Goal: Task Accomplishment & Management: Manage account settings

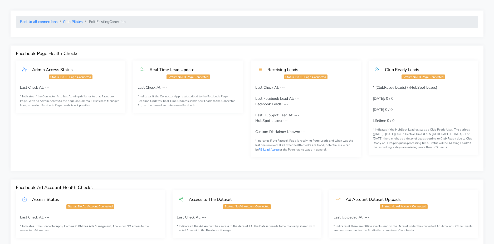
scroll to position [450, 0]
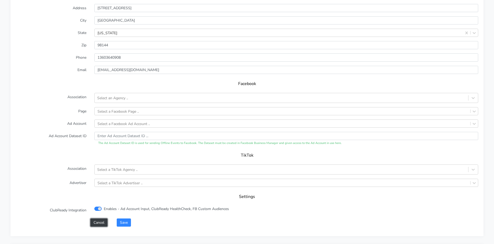
click at [97, 220] on button "Cancel" at bounding box center [98, 223] width 17 height 8
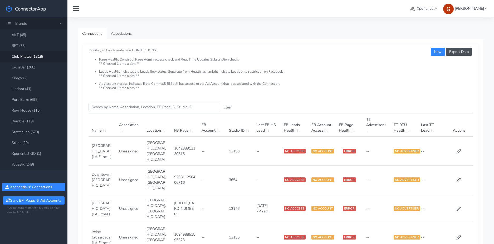
click at [30, 55] on link "Club Pilates (1318)" at bounding box center [34, 56] width 68 height 11
click at [140, 107] on input "Search this table" at bounding box center [155, 107] width 132 height 8
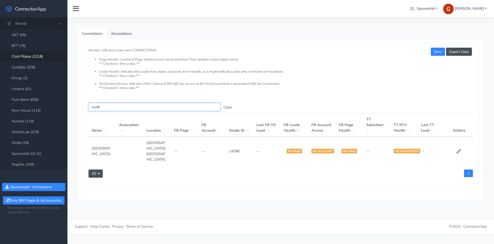
click at [97, 109] on input "sudb" at bounding box center [155, 107] width 132 height 8
click at [97, 108] on input "sudb" at bounding box center [155, 107] width 132 height 8
click at [89, 107] on input "sudb" at bounding box center [155, 107] width 132 height 8
click at [97, 109] on input "[US_STATE]" at bounding box center [155, 107] width 132 height 8
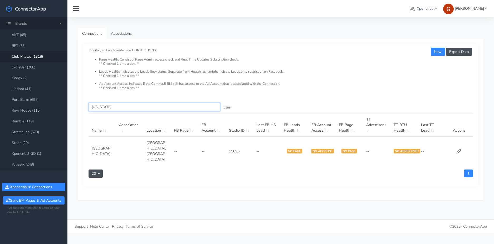
click at [97, 109] on input "[US_STATE]" at bounding box center [155, 107] width 132 height 8
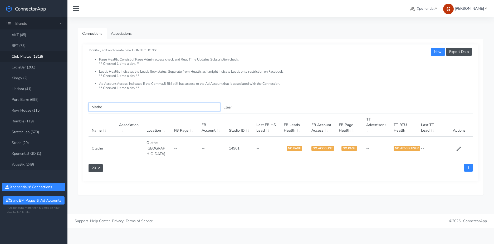
click at [98, 107] on input "olathe" at bounding box center [155, 107] width 132 height 8
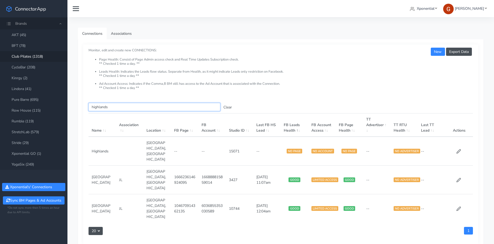
type input "highlands"
click at [26, 201] on button "Sync BM Pages & Ad Accounts" at bounding box center [33, 201] width 61 height 8
click at [105, 108] on input "highlands" at bounding box center [155, 107] width 132 height 8
click at [226, 107] on button "Clear" at bounding box center [227, 107] width 15 height 8
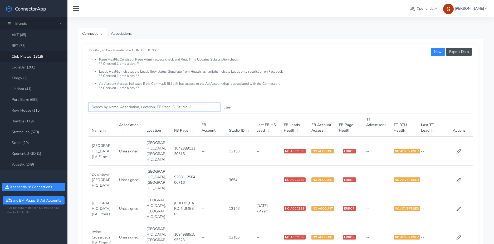
click at [109, 106] on input "Search this table" at bounding box center [155, 107] width 132 height 8
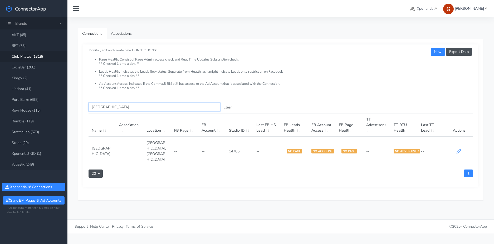
type input "[GEOGRAPHIC_DATA]"
click at [458, 149] on icon at bounding box center [459, 151] width 5 height 5
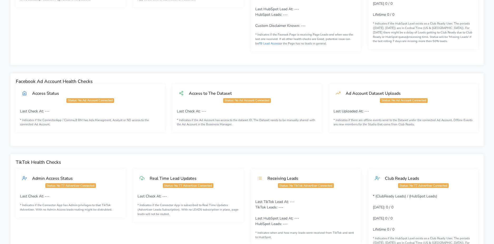
scroll to position [280, 0]
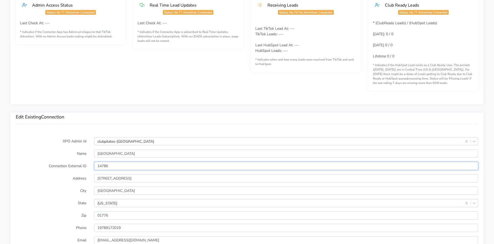
click at [103, 165] on input "14786" at bounding box center [286, 166] width 384 height 8
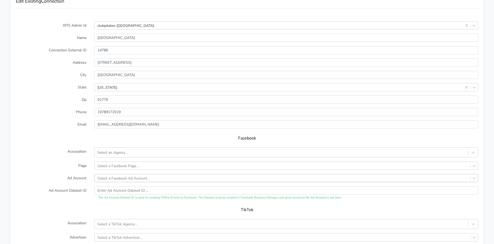
click at [115, 178] on div "Select a Facebook Ad Account .." at bounding box center [286, 178] width 384 height 8
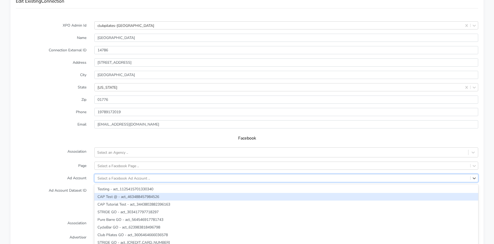
scroll to position [417, 0]
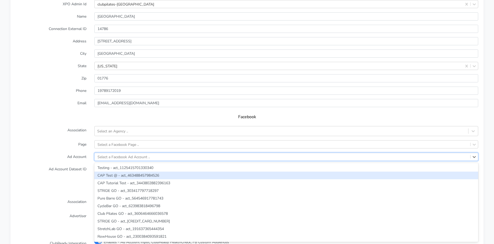
paste input "502896151325856"
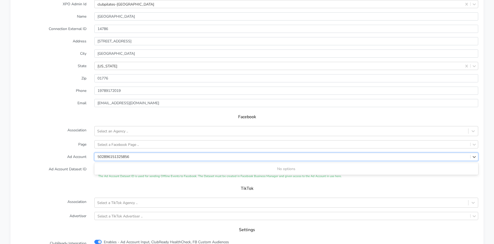
type input "502896151325856"
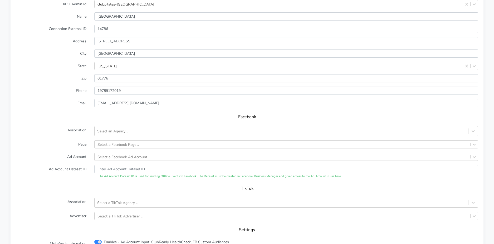
click at [74, 161] on label "Ad Account" at bounding box center [51, 157] width 79 height 8
click at [137, 159] on div "Select a Facebook Ad Account .." at bounding box center [124, 157] width 52 height 6
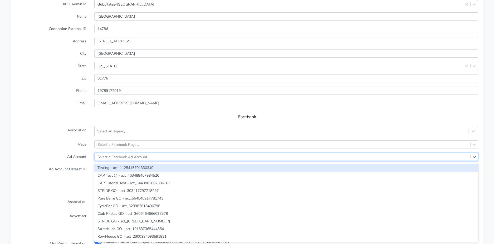
paste input "502896151325856"
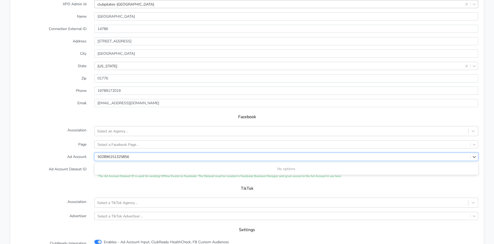
type input "502896151325856"
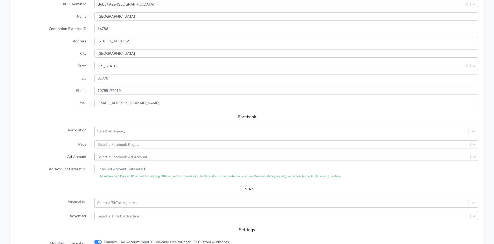
click at [98, 116] on h5 "Facebook" at bounding box center [247, 117] width 452 height 5
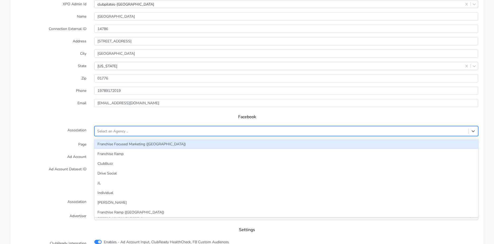
click at [110, 132] on div "Select an Agency .." at bounding box center [112, 132] width 31 height 6
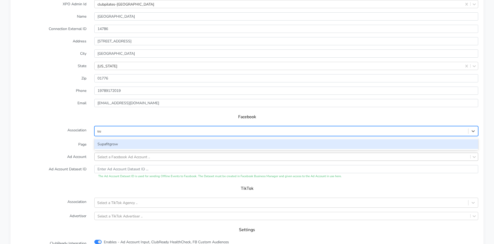
type input "s"
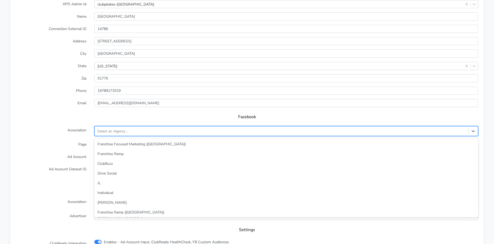
click at [30, 141] on form "XPO Admin Id clubpilates-[GEOGRAPHIC_DATA] Name Sudbury Connection External ID …" at bounding box center [247, 130] width 463 height 260
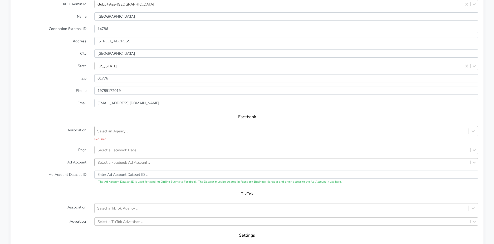
click at [116, 131] on div "Select an Agency .." at bounding box center [112, 132] width 31 height 6
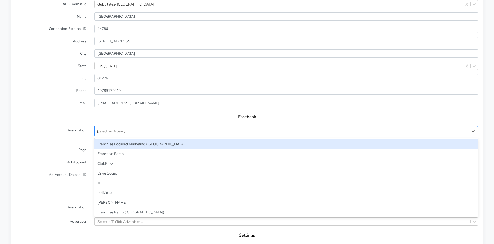
type input "jl"
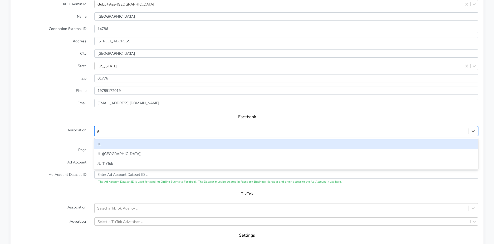
click at [103, 142] on div "JL" at bounding box center [286, 145] width 384 height 10
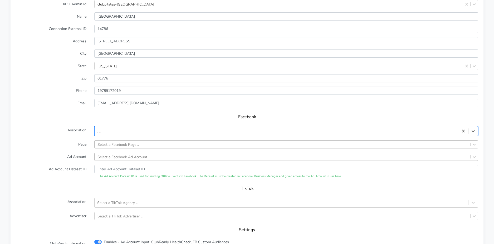
click at [107, 145] on div "Select a Facebook Page .." at bounding box center [118, 145] width 41 height 6
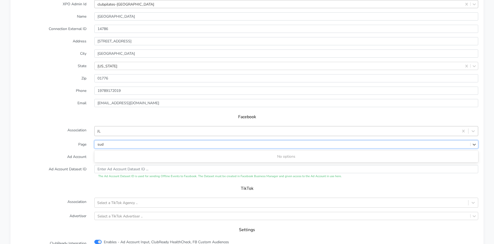
type input "sud"
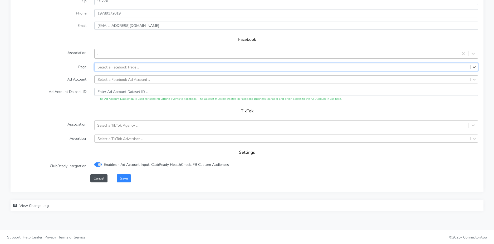
scroll to position [495, 0]
click at [94, 179] on button "Cancel" at bounding box center [98, 178] width 17 height 8
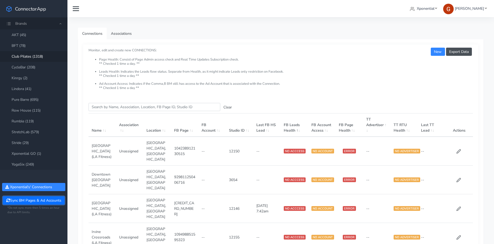
click at [32, 201] on button "Sync BM Pages & Ad Accounts" at bounding box center [33, 201] width 61 height 8
drag, startPoint x: 113, startPoint y: 112, endPoint x: 114, endPoint y: 109, distance: 3.0
click at [114, 109] on input "Search this table" at bounding box center [155, 107] width 132 height 8
click at [115, 107] on input "Search this table" at bounding box center [155, 107] width 132 height 8
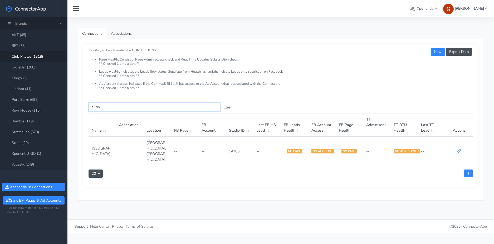
type input "sudb"
click at [458, 150] on icon at bounding box center [459, 152] width 4 height 4
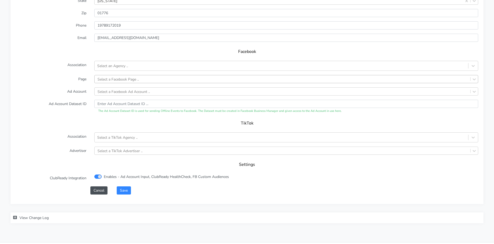
scroll to position [495, 0]
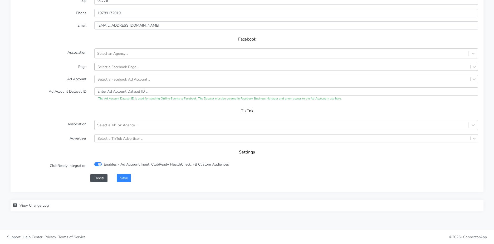
click at [107, 65] on div "Select a Facebook Page .." at bounding box center [118, 67] width 41 height 6
type input "sud"
click at [82, 54] on label "Association" at bounding box center [51, 54] width 79 height 10
click at [97, 181] on button "Cancel" at bounding box center [98, 178] width 17 height 8
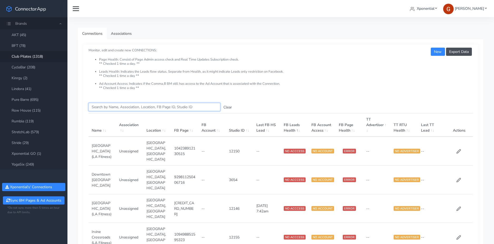
click at [115, 109] on input "Search this table" at bounding box center [155, 107] width 132 height 8
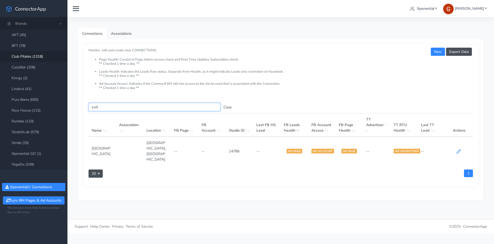
type input "sud"
click at [460, 150] on icon at bounding box center [459, 152] width 4 height 4
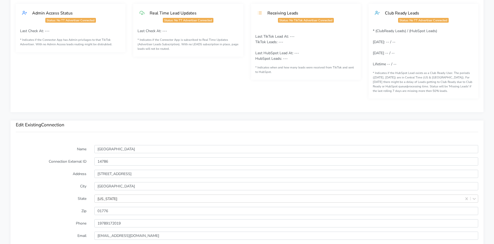
scroll to position [402, 0]
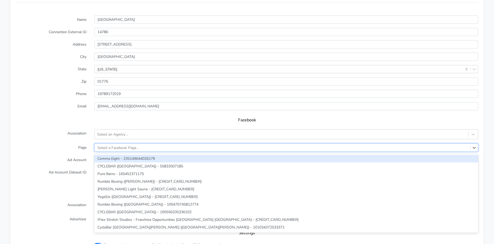
click at [106, 145] on div "Select a Facebook Page .." at bounding box center [118, 148] width 41 height 6
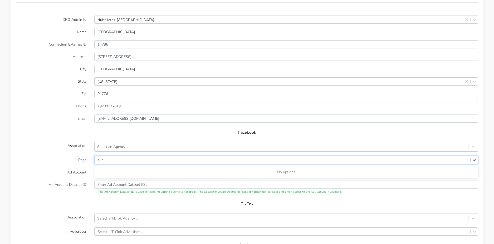
type input "sud"
click at [63, 111] on form "XPO Admin Id clubpilates-[GEOGRAPHIC_DATA] Name Sudbury Connection External ID …" at bounding box center [247, 146] width 463 height 260
